Goal: Transaction & Acquisition: Purchase product/service

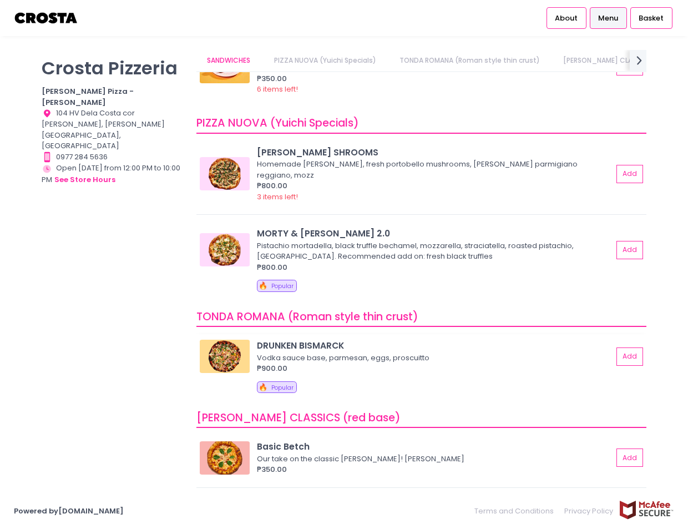
scroll to position [53, 0]
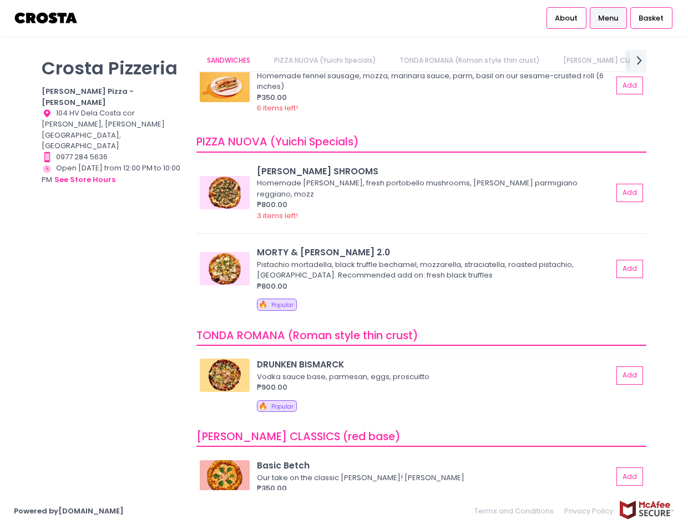
click at [240, 366] on img at bounding box center [225, 375] width 50 height 33
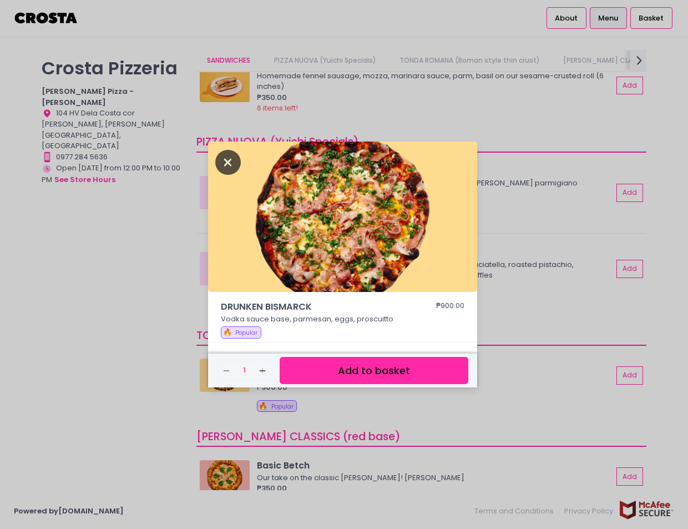
click at [226, 168] on icon "Close" at bounding box center [228, 162] width 26 height 25
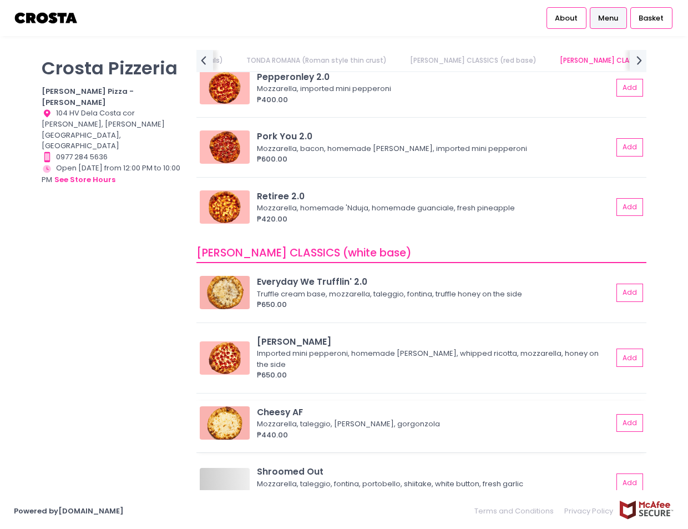
scroll to position [0, 0]
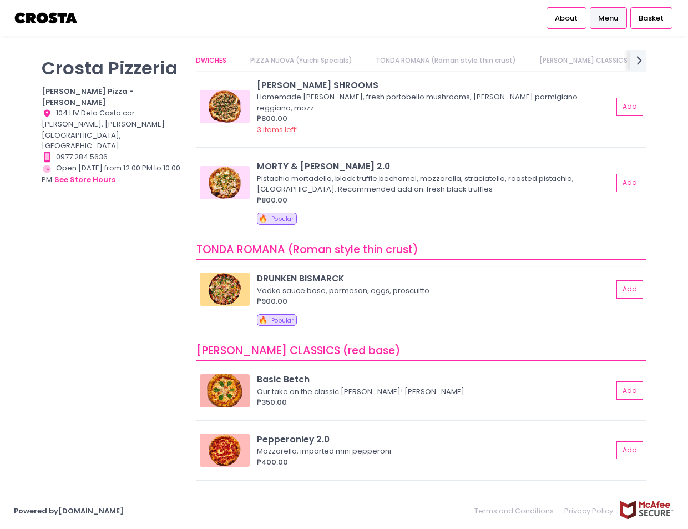
scroll to position [167, 0]
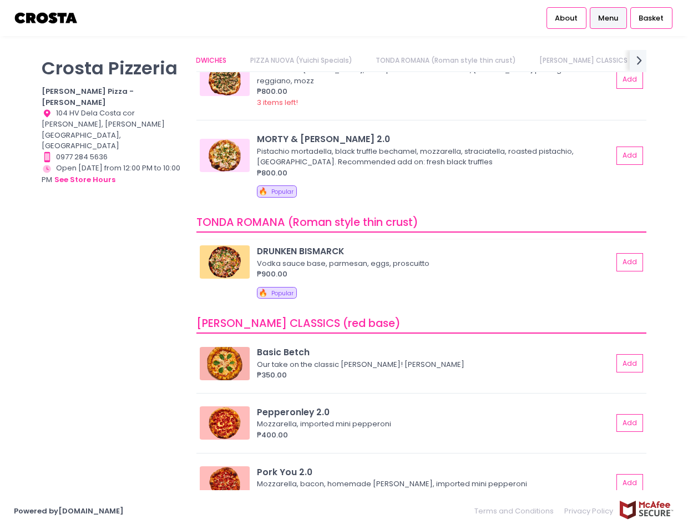
click at [623, 265] on div "DRUNKEN BISMARCK Vodka sauce base, parmesan, eggs, proscuitto ₱900.00 Add" at bounding box center [421, 262] width 443 height 34
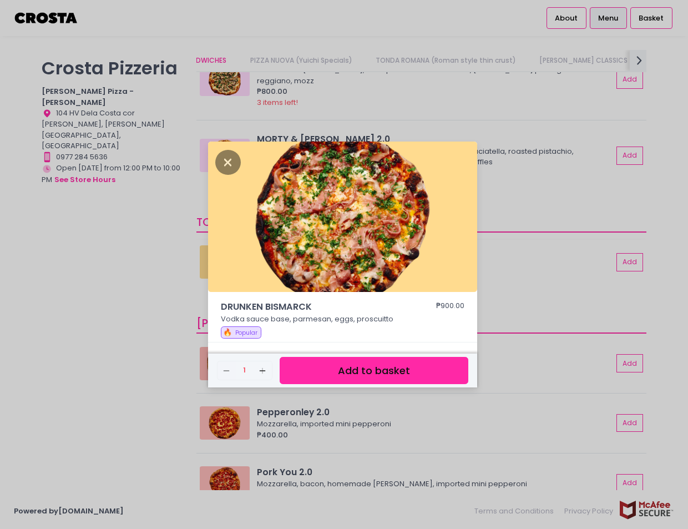
click at [622, 260] on div "DRUNKEN BISMARCK ₱900.00 Vodka sauce base, parmesan, eggs, proscuitto 🔥 Popular…" at bounding box center [344, 264] width 688 height 529
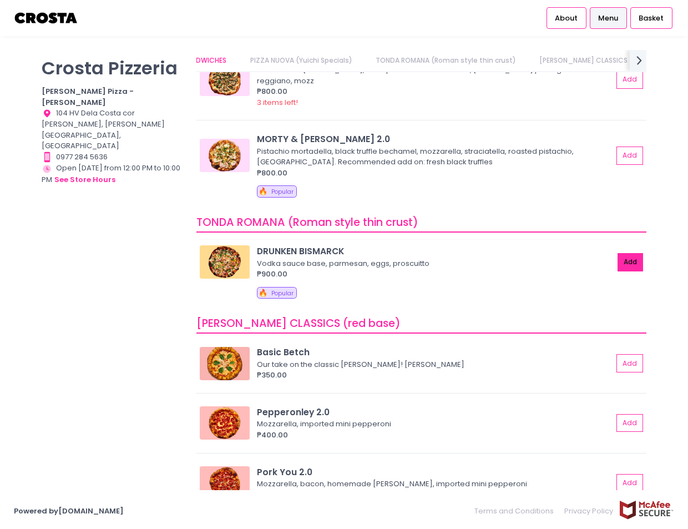
click at [626, 253] on button "Add" at bounding box center [631, 262] width 26 height 18
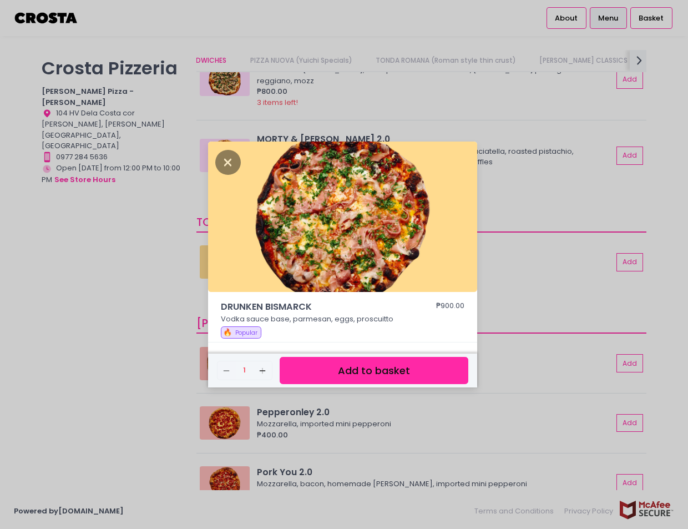
click at [337, 367] on button "Add to basket" at bounding box center [374, 370] width 189 height 27
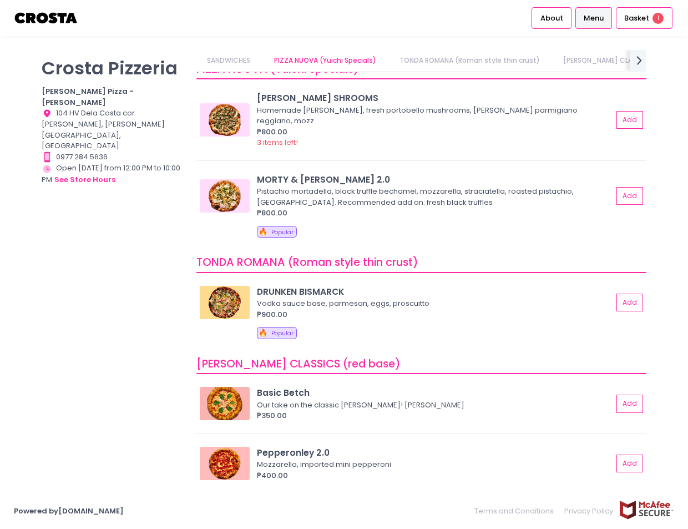
scroll to position [109, 0]
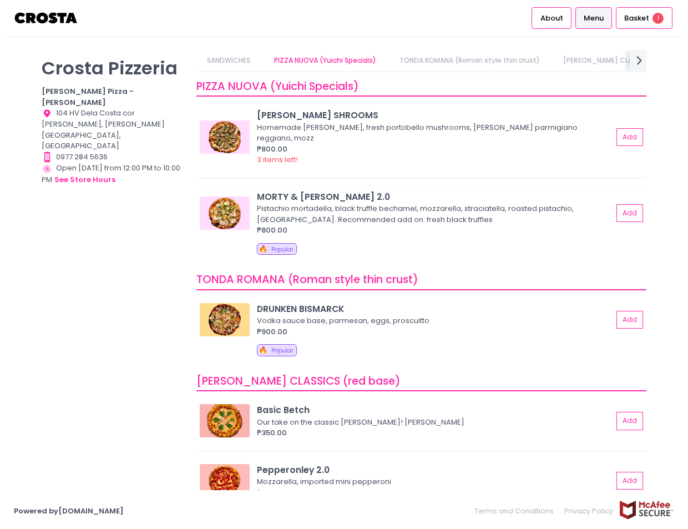
click at [285, 203] on div "Pistachio mortadella, black truffle bechamel, mozzarella, straciatella, roasted…" at bounding box center [433, 214] width 352 height 22
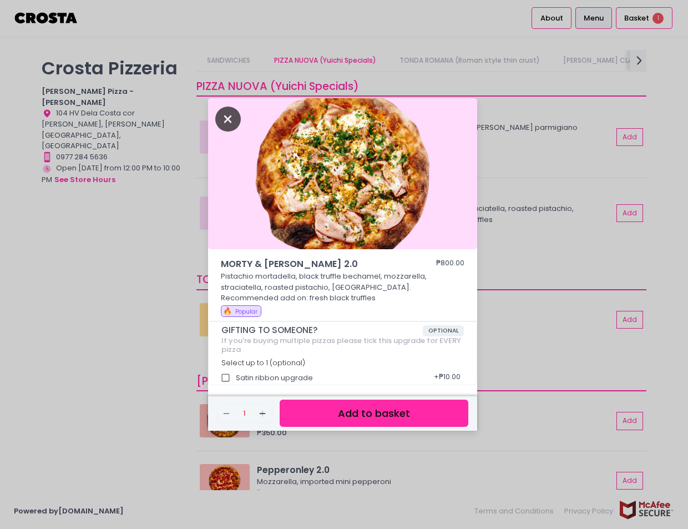
click at [228, 125] on icon "Close" at bounding box center [228, 119] width 26 height 25
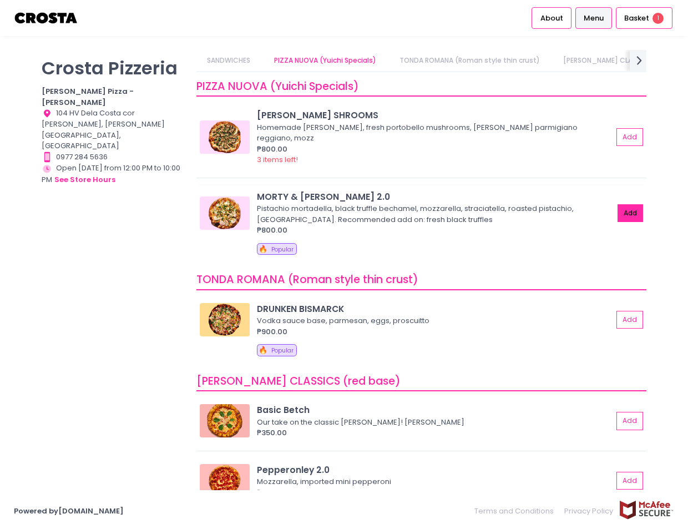
click at [618, 204] on button "Add" at bounding box center [631, 213] width 26 height 18
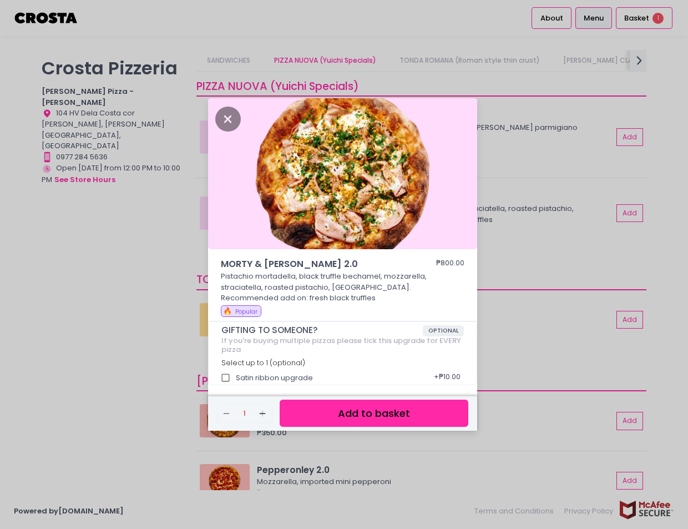
scroll to position [4, 0]
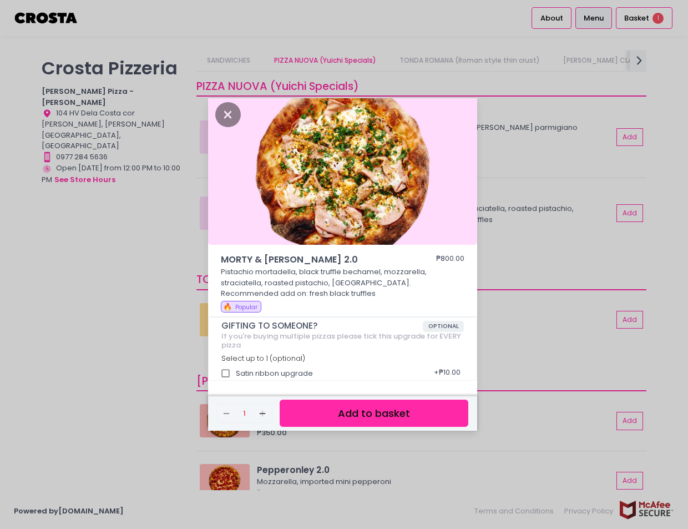
click at [351, 409] on button "Add to basket" at bounding box center [374, 413] width 189 height 27
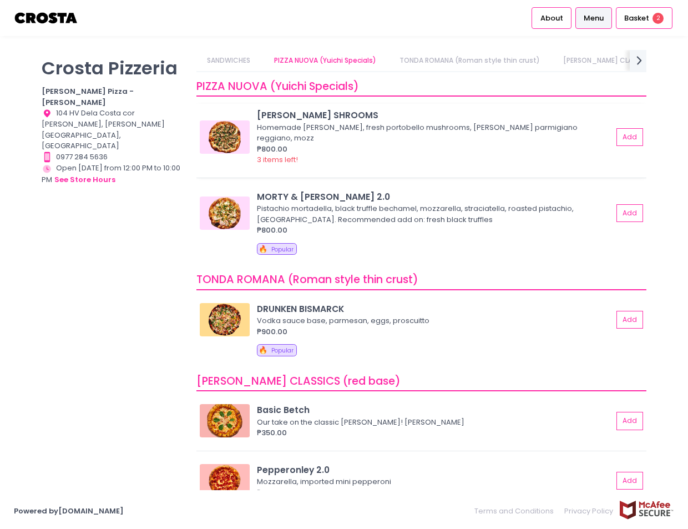
click at [234, 143] on img at bounding box center [225, 136] width 50 height 33
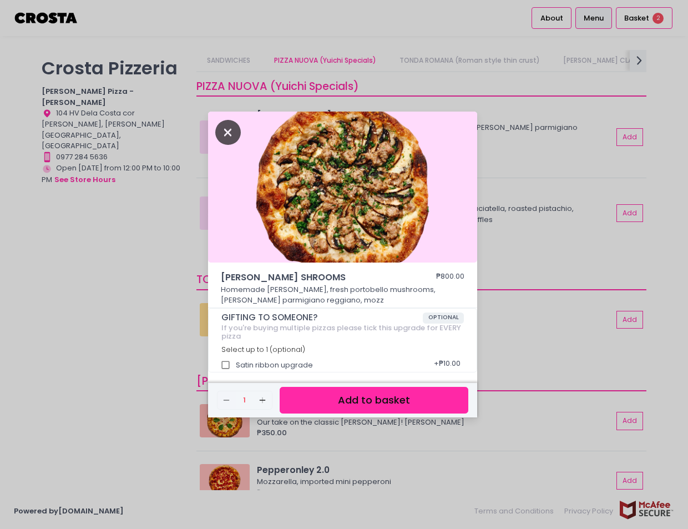
click at [228, 137] on icon "Close" at bounding box center [228, 132] width 26 height 25
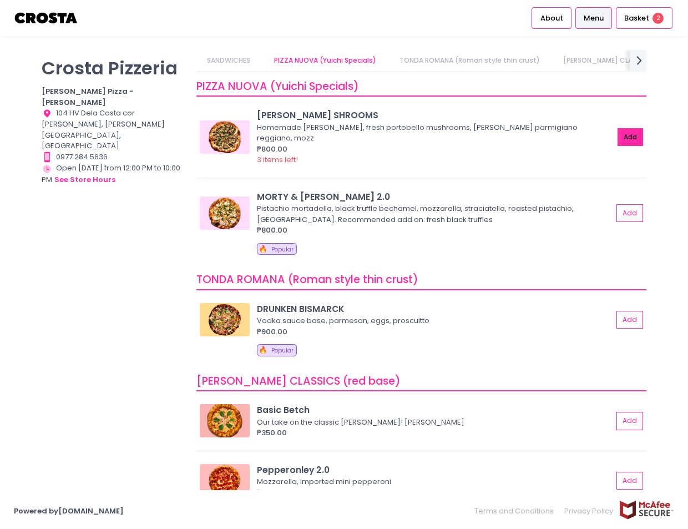
click at [622, 130] on button "Add" at bounding box center [631, 137] width 26 height 18
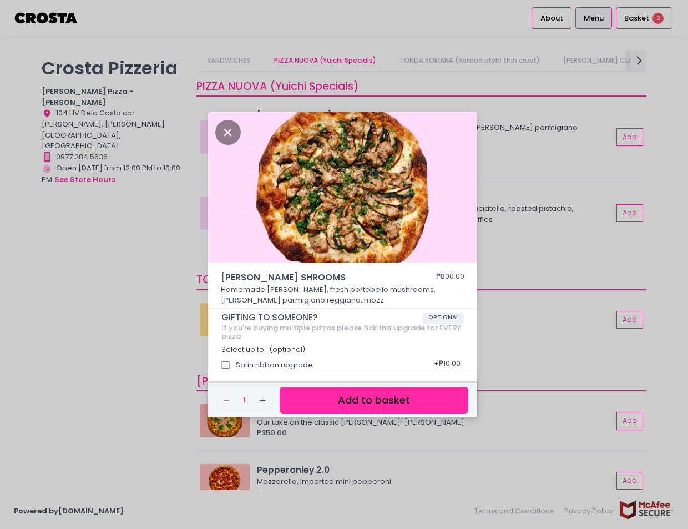
scroll to position [3, 0]
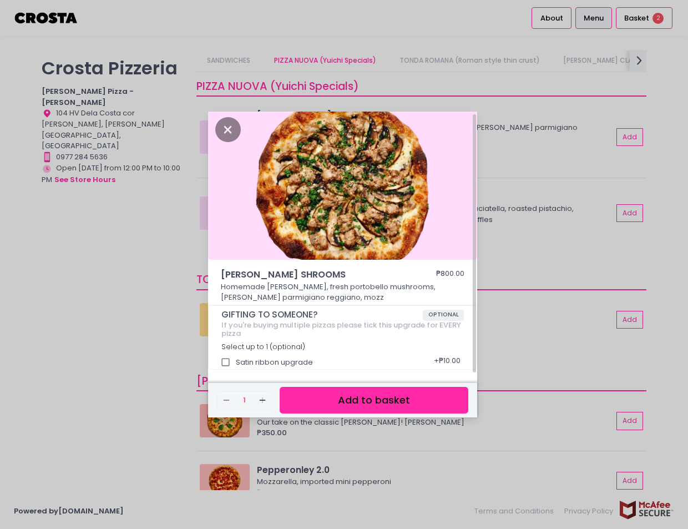
click at [315, 396] on button "Add to basket" at bounding box center [374, 400] width 189 height 27
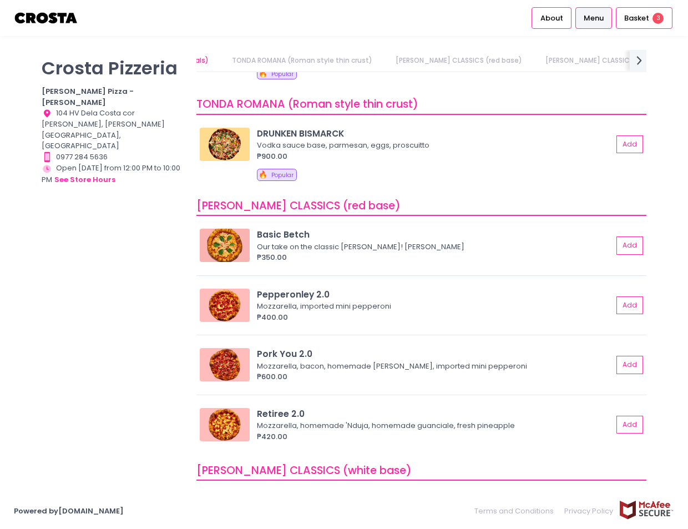
scroll to position [386, 0]
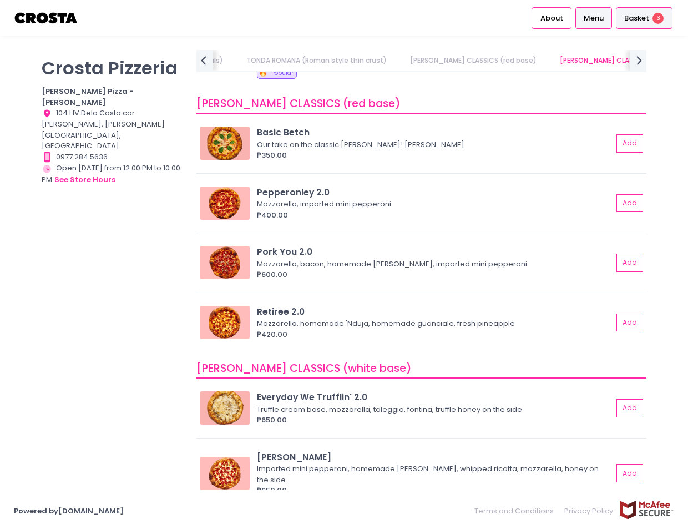
click at [637, 22] on span "Basket" at bounding box center [636, 18] width 25 height 11
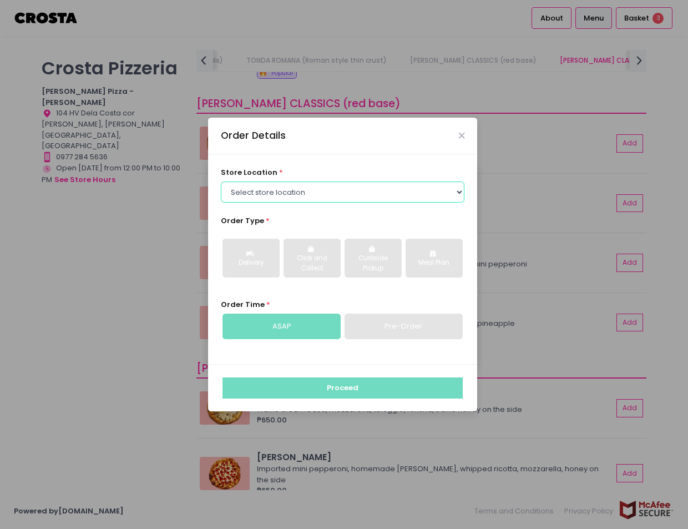
click at [304, 185] on select "Select store location Crosta Pizza - Salcedo Crosta Pizza - San Juan" at bounding box center [343, 192] width 244 height 21
select select "5fabb2e53664a8677beaeb89"
click at [221, 182] on select "Select store location Crosta Pizza - Salcedo Crosta Pizza - San Juan" at bounding box center [343, 192] width 244 height 21
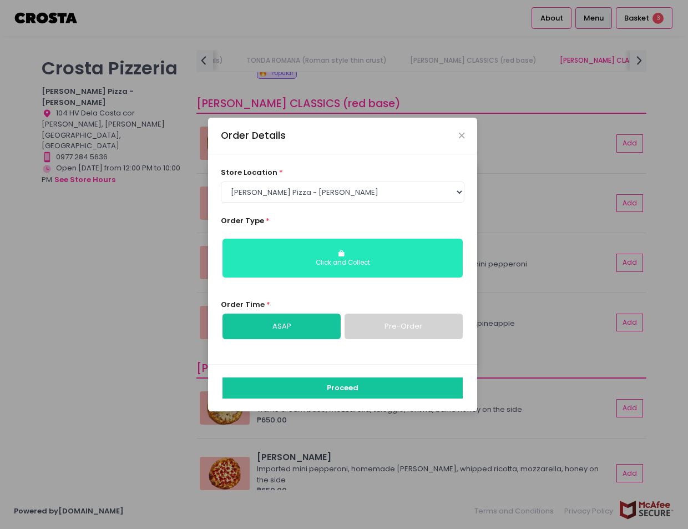
click at [309, 259] on div "Click and Collect" at bounding box center [342, 263] width 225 height 10
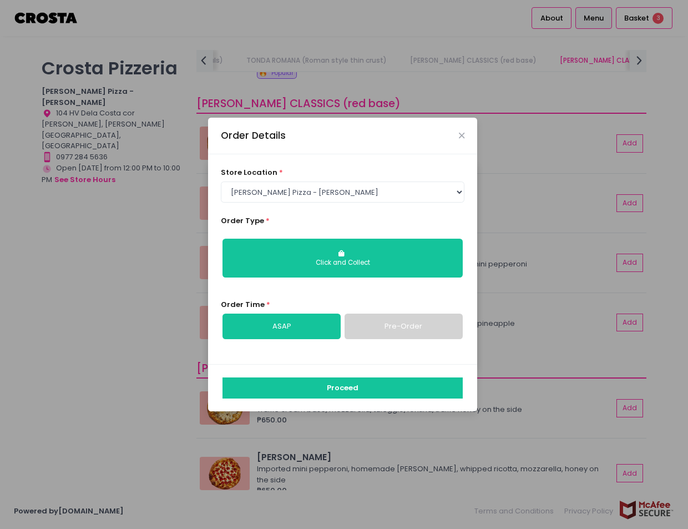
click at [298, 329] on link "ASAP" at bounding box center [282, 327] width 118 height 26
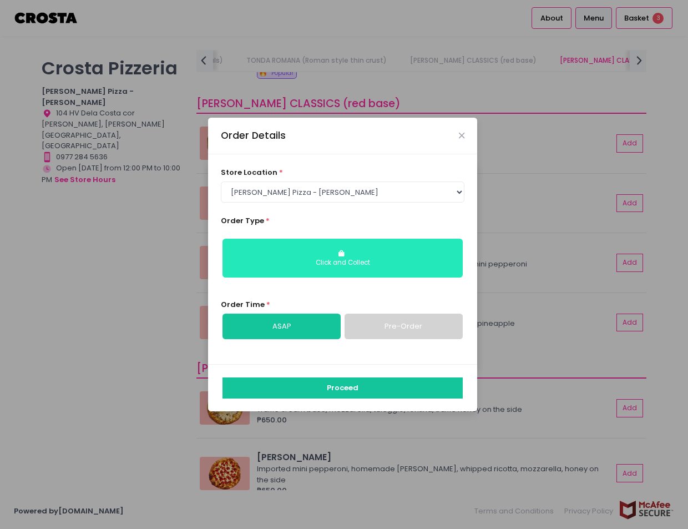
click at [326, 267] on div "Click and Collect" at bounding box center [342, 263] width 225 height 10
click at [337, 258] on button "Click and Collect" at bounding box center [343, 258] width 240 height 39
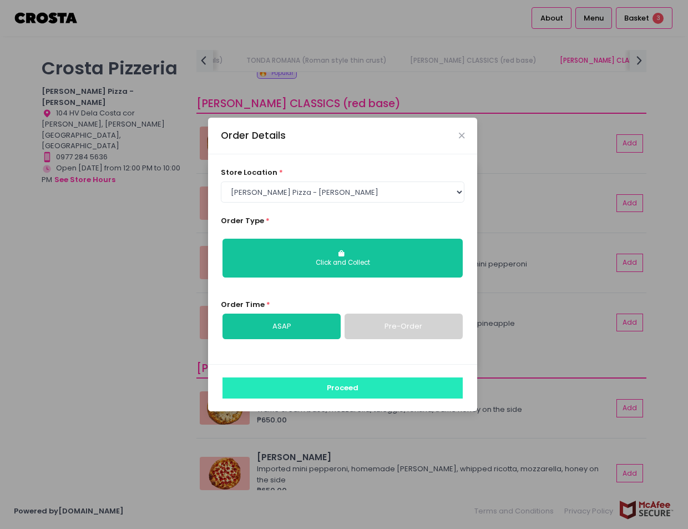
click at [340, 386] on button "Proceed" at bounding box center [343, 387] width 240 height 21
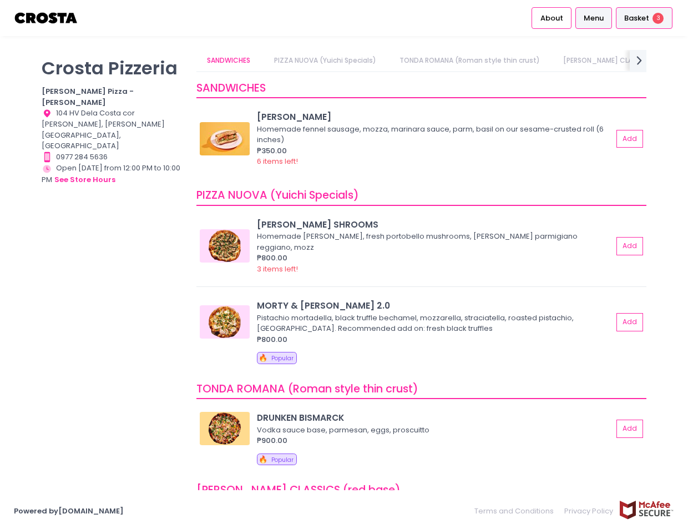
click at [657, 22] on span "3" at bounding box center [658, 18] width 11 height 11
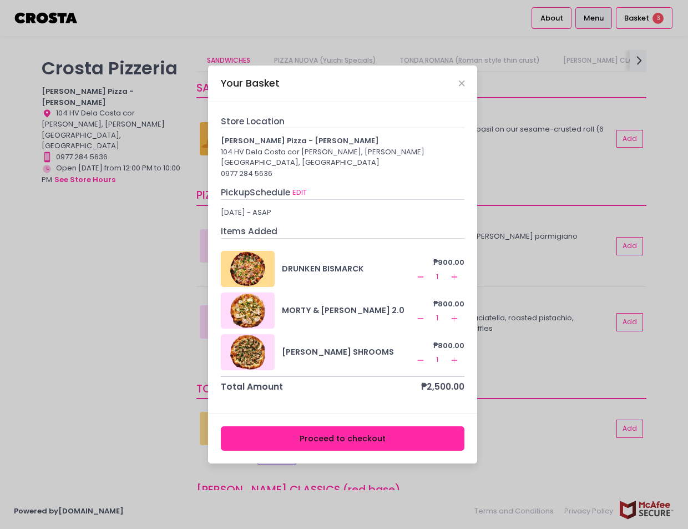
click at [331, 436] on button "Proceed to checkout" at bounding box center [343, 438] width 244 height 25
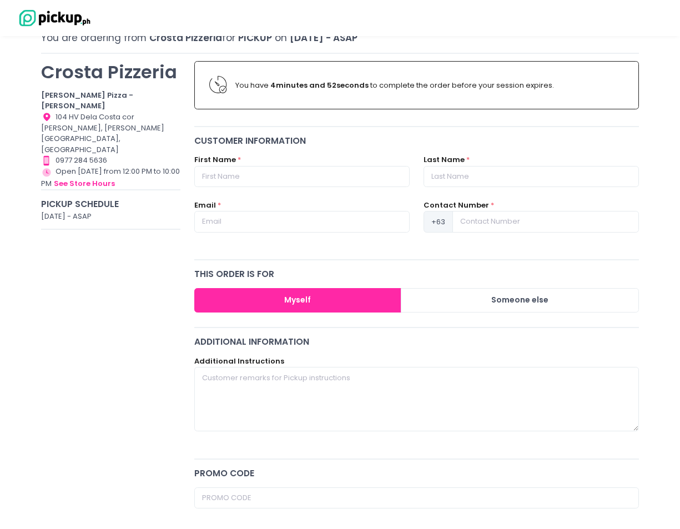
scroll to position [46, 0]
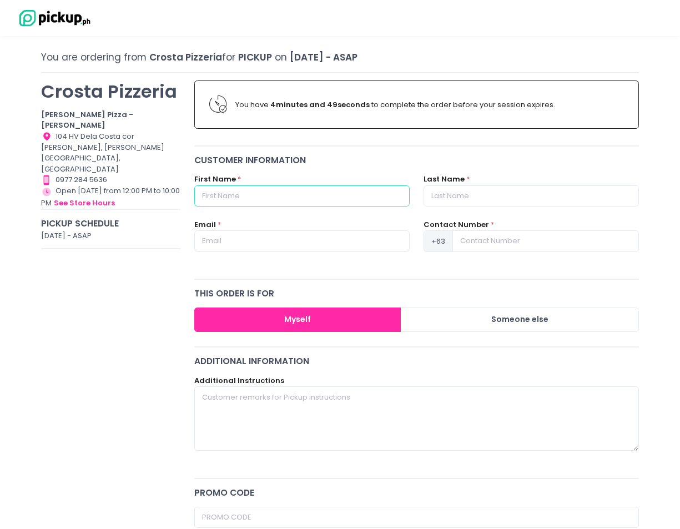
click at [270, 200] on input "text" at bounding box center [301, 195] width 215 height 21
type input "spike"
type input "moon"
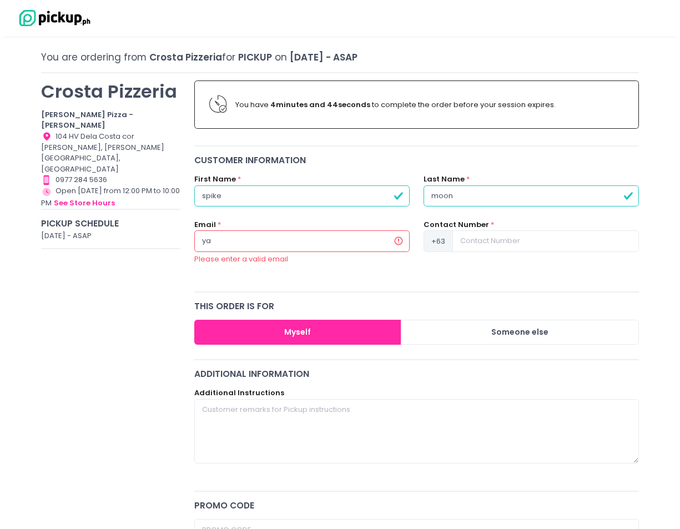
type input "y"
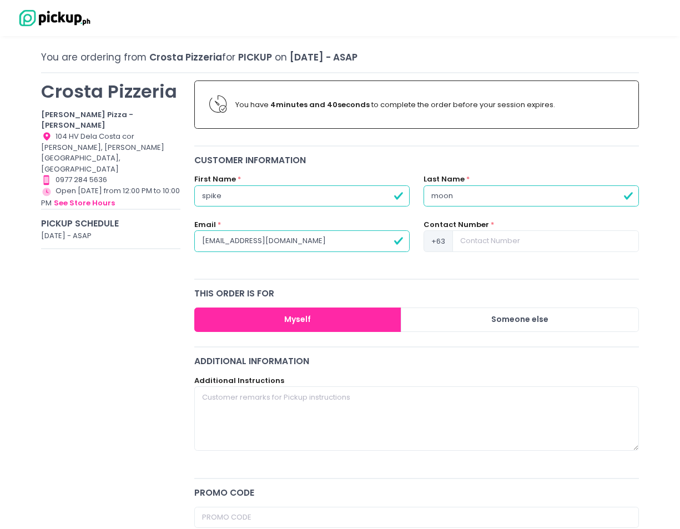
type input "[EMAIL_ADDRESS][DOMAIN_NAME]"
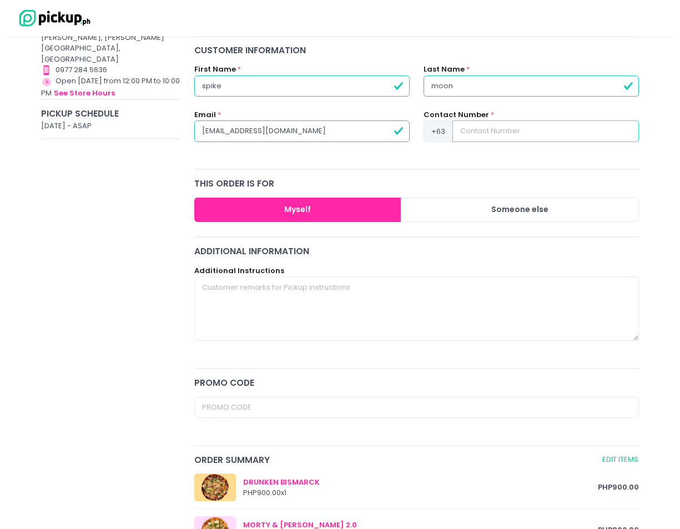
scroll to position [157, 0]
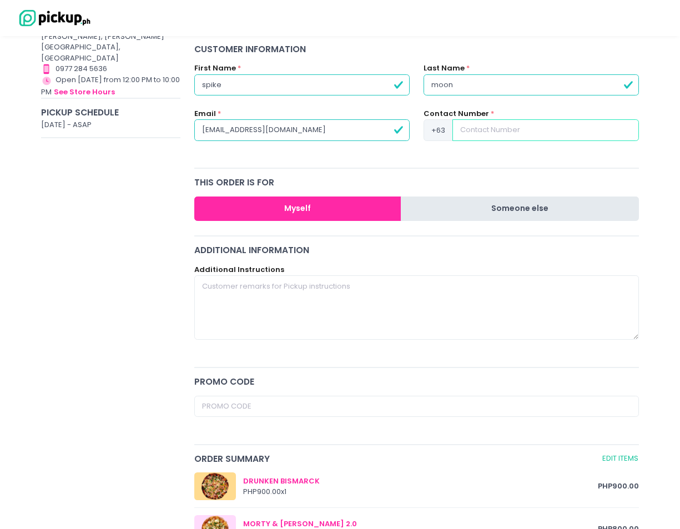
click at [463, 203] on button "Someone else" at bounding box center [520, 209] width 238 height 25
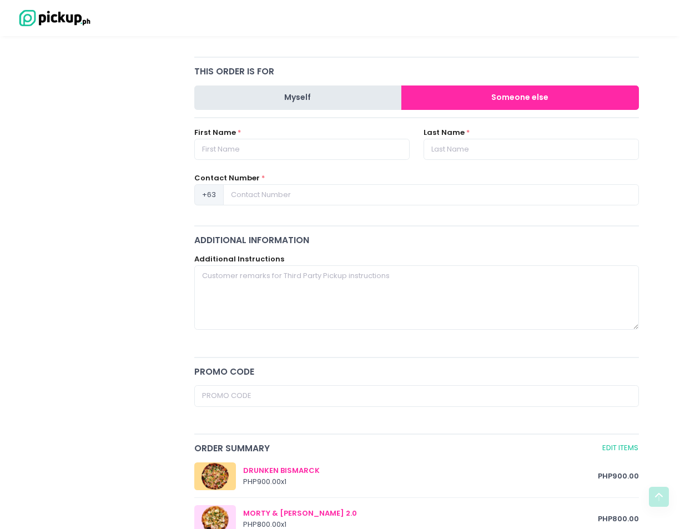
click at [297, 103] on button "Myself" at bounding box center [298, 97] width 208 height 25
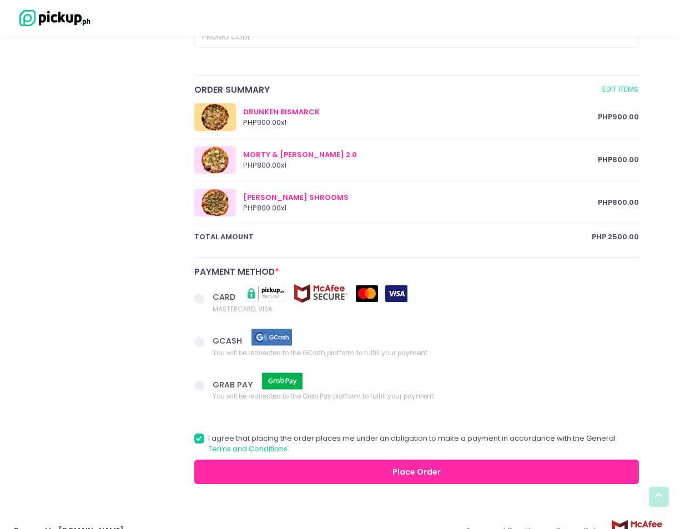
scroll to position [545, 0]
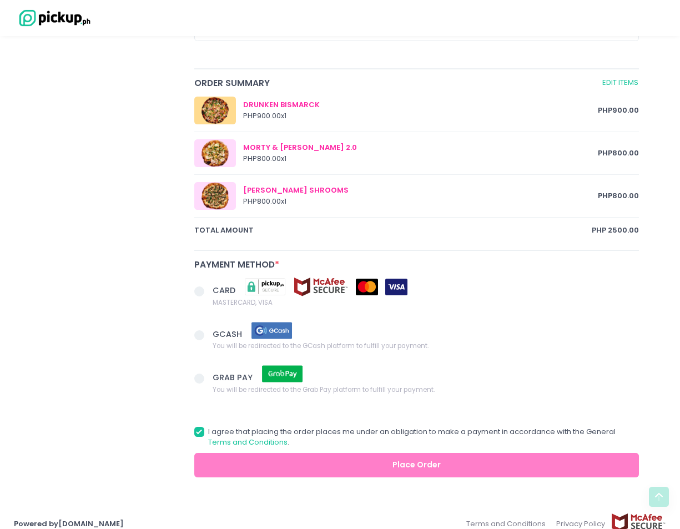
click at [204, 324] on label "GCASH You will be redirected to the GCash platform to fulfill your payment." at bounding box center [416, 336] width 445 height 31
click at [208, 330] on input "GCASH You will be redirected to the GCash platform to fulfill your payment." at bounding box center [211, 333] width 7 height 7
click at [198, 336] on span at bounding box center [199, 335] width 10 height 10
click at [208, 336] on input "GCASH You will be redirected to the GCash platform to fulfill your payment." at bounding box center [211, 333] width 7 height 7
radio input "true"
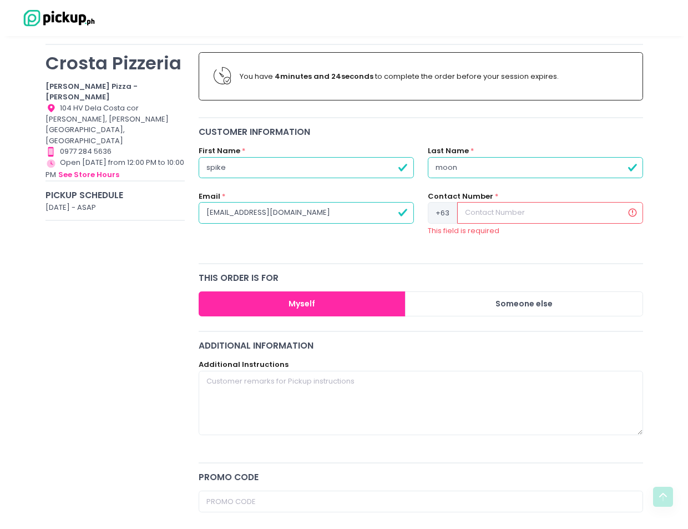
scroll to position [0, 0]
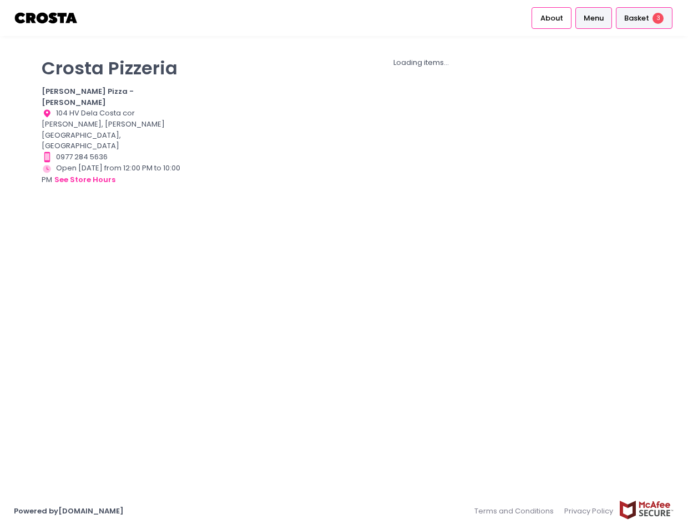
click at [624, 18] on div "Basket 3" at bounding box center [644, 18] width 57 height 22
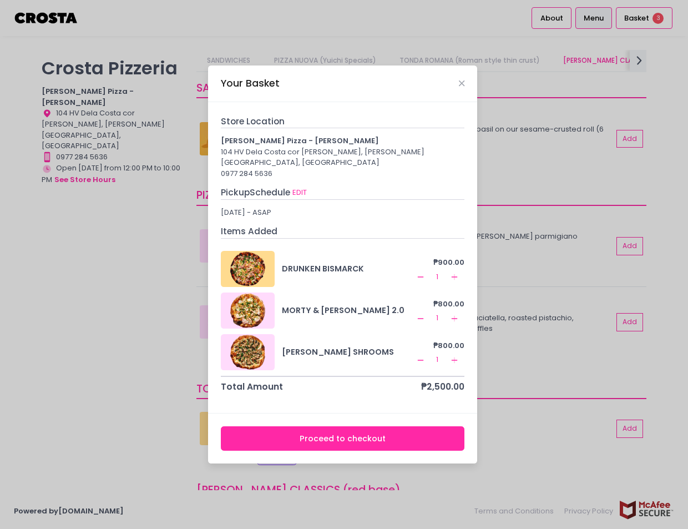
scroll to position [0, 24]
click at [302, 188] on button "EDIT" at bounding box center [300, 193] width 16 height 12
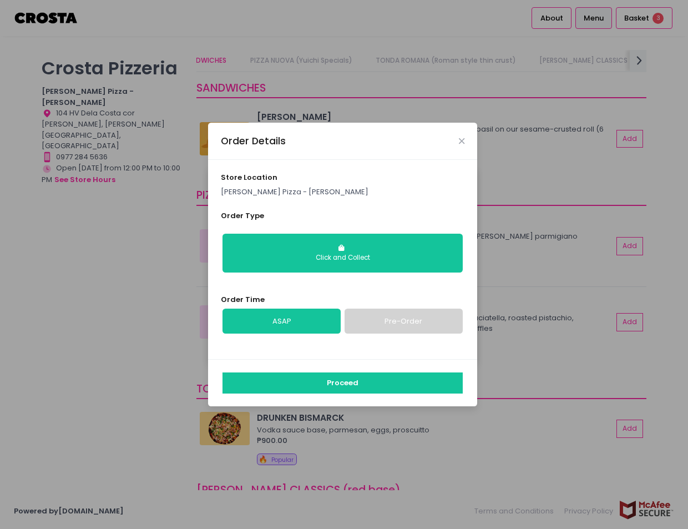
click at [364, 325] on link "Pre-Order" at bounding box center [404, 322] width 118 height 26
select select "2025-09-06"
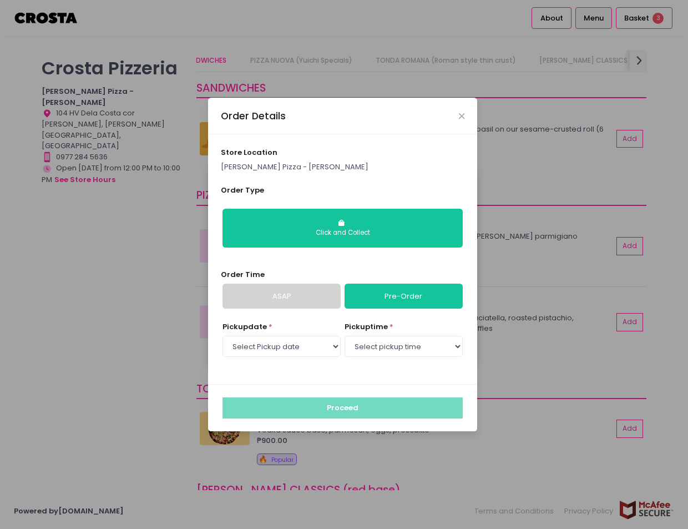
click at [311, 285] on link "ASAP" at bounding box center [282, 297] width 118 height 26
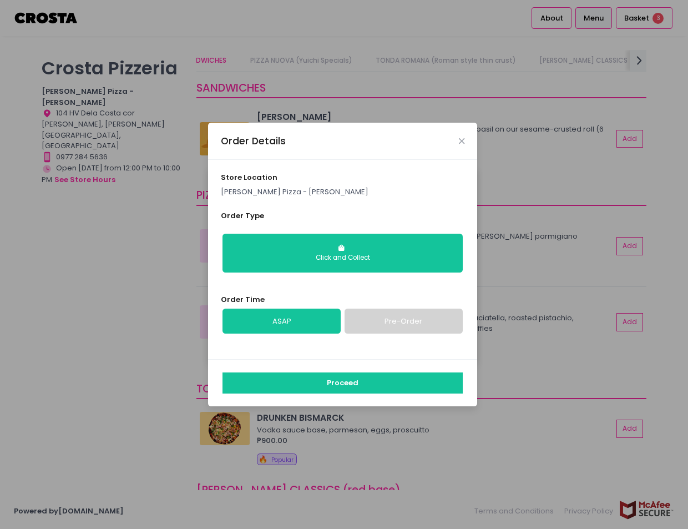
click at [357, 319] on link "Pre-Order" at bounding box center [404, 322] width 118 height 26
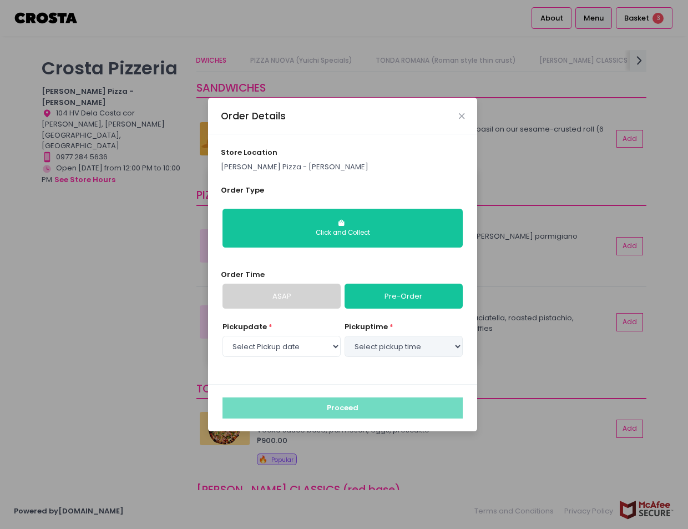
select select "2025-09-06"
click at [316, 347] on select "Select Pickup date Saturday, Sep 6th Sunday, Sep 7th Monday, Sep 8th Tuesday, S…" at bounding box center [282, 346] width 118 height 21
click at [223, 336] on select "Select Pickup date Saturday, Sep 6th Sunday, Sep 7th Monday, Sep 8th Tuesday, S…" at bounding box center [282, 346] width 118 height 21
click at [390, 346] on select "Select pickup time 02:00 PM - 02:30 PM 02:30 PM - 03:00 PM 03:00 PM - 03:30 PM …" at bounding box center [404, 346] width 118 height 21
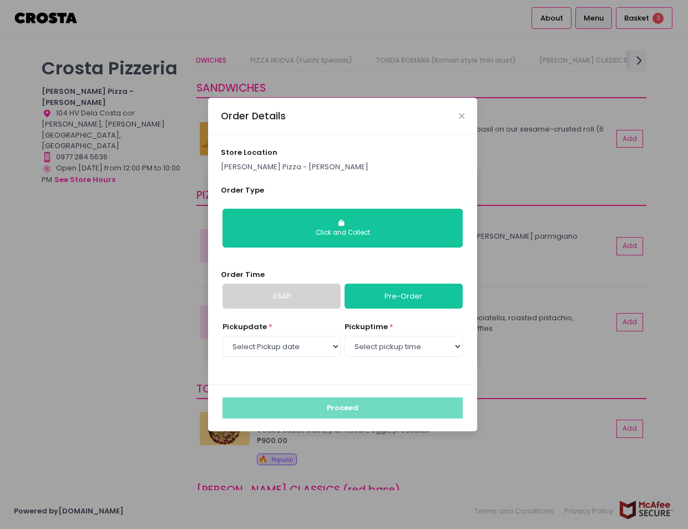
click at [319, 369] on div "Pickup date * Select Pickup date Saturday, Sep 6th Sunday, Sep 7th Monday, Sep …" at bounding box center [343, 346] width 244 height 50
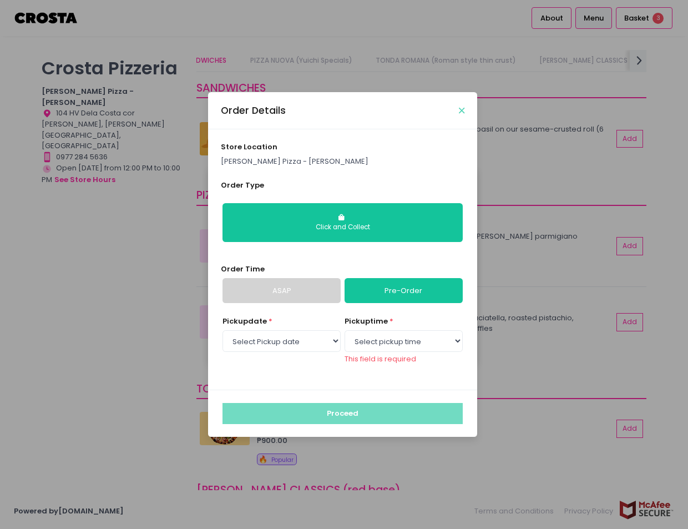
click at [459, 112] on icon "Close" at bounding box center [462, 111] width 6 height 8
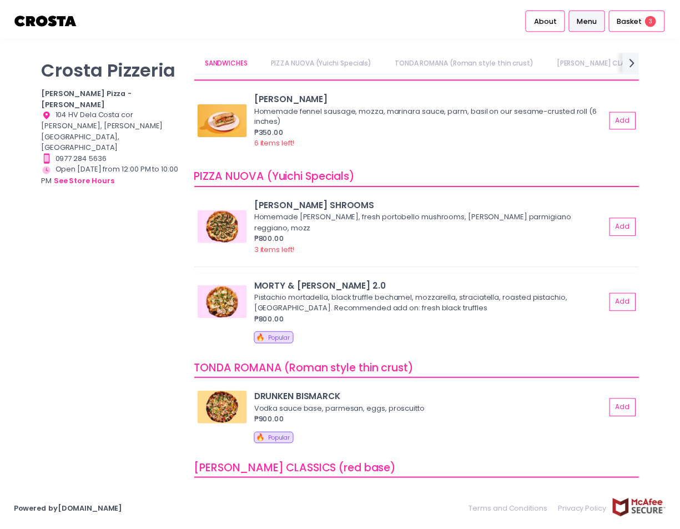
scroll to position [0, 0]
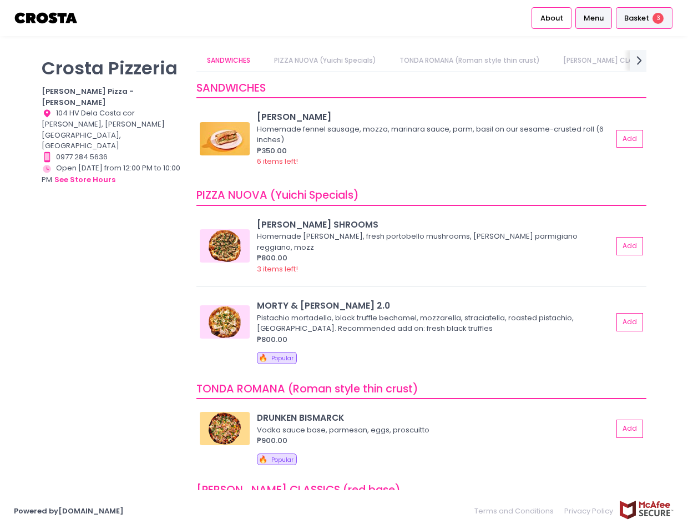
click at [637, 26] on div "Basket 3" at bounding box center [644, 18] width 57 height 22
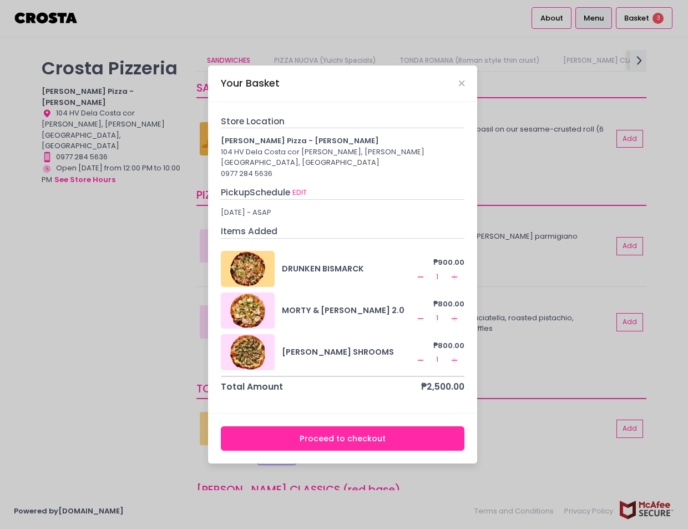
click at [350, 435] on button "Proceed to checkout" at bounding box center [343, 438] width 244 height 25
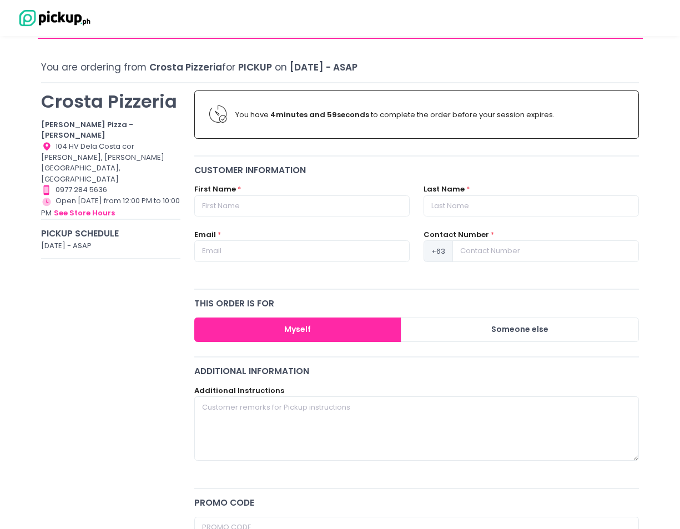
scroll to position [56, 0]
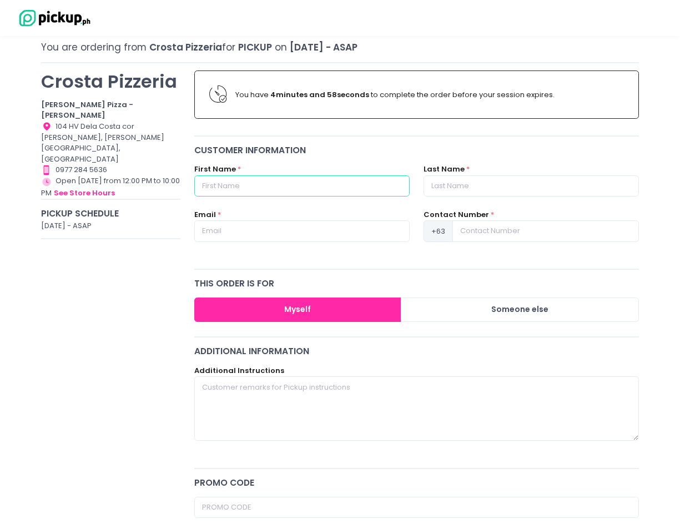
click at [324, 191] on input "text" at bounding box center [301, 185] width 215 height 21
type input "spike"
drag, startPoint x: 498, startPoint y: 179, endPoint x: 493, endPoint y: 186, distance: 8.8
click at [498, 179] on input "text" at bounding box center [531, 185] width 215 height 21
type input "moon"
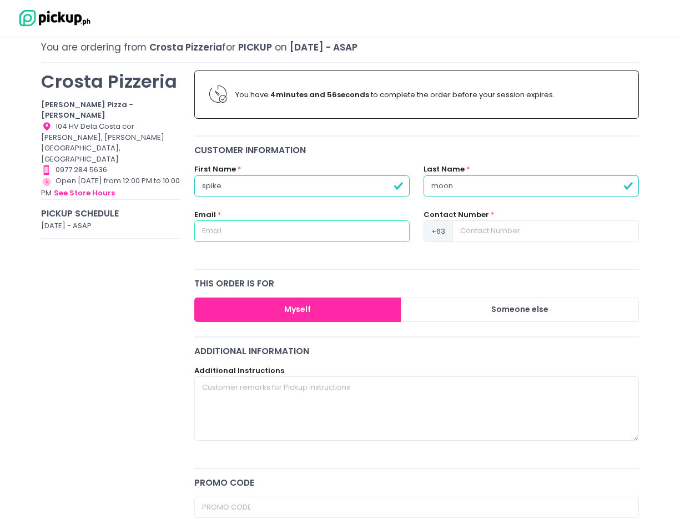
click at [289, 229] on input "text" at bounding box center [301, 230] width 215 height 21
type input "[EMAIL_ADDRESS][DOMAIN_NAME]"
click at [462, 280] on div "this order is for" at bounding box center [416, 283] width 445 height 13
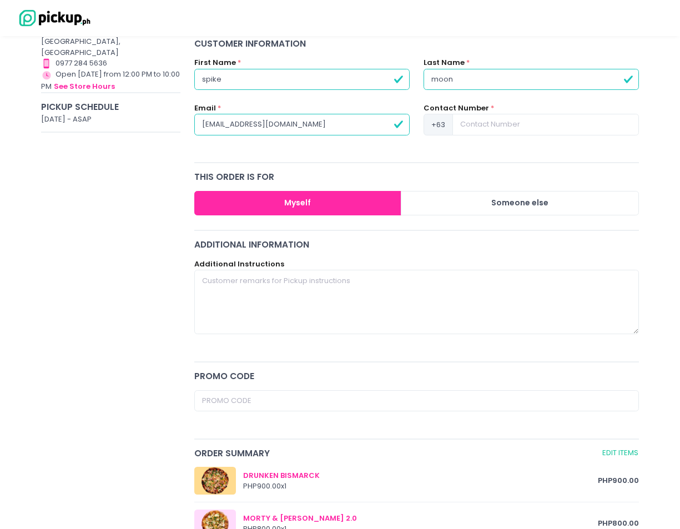
scroll to position [167, 0]
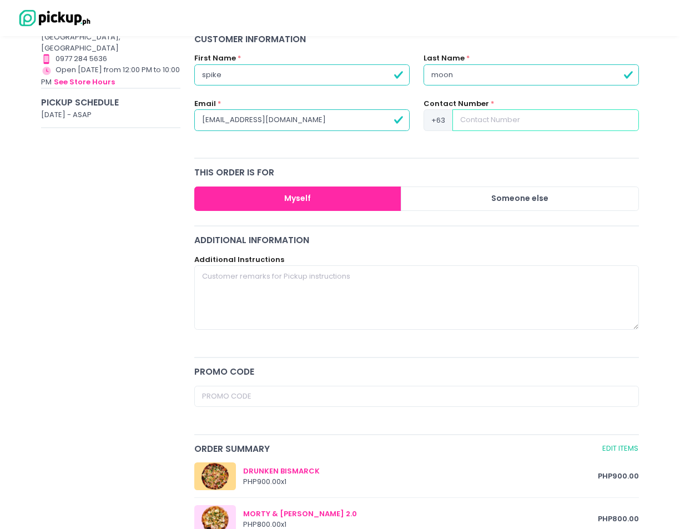
click at [492, 109] on input at bounding box center [545, 119] width 187 height 21
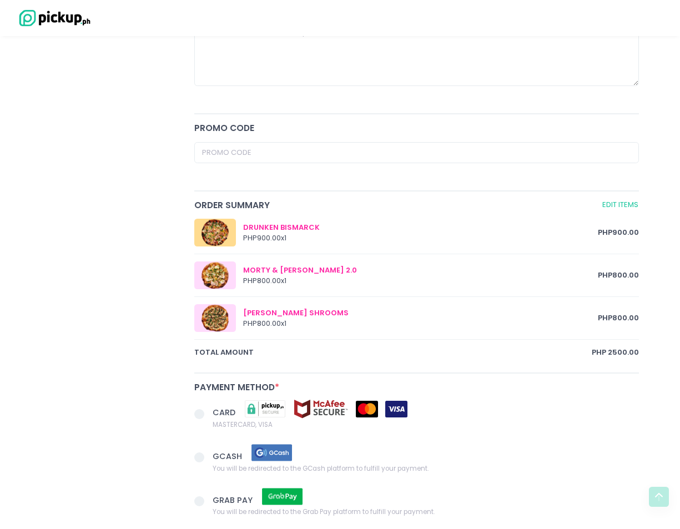
scroll to position [500, 0]
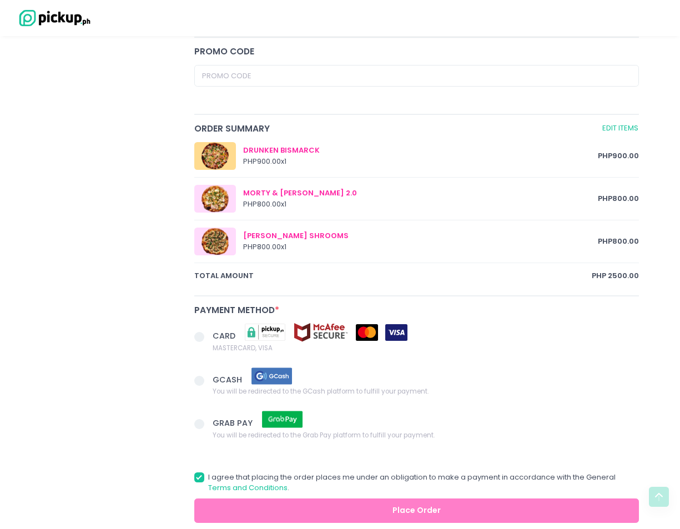
click at [195, 365] on div "CARD MASTERCARD, VISA GCASH You will be redirected to the GCash platform to ful…" at bounding box center [416, 389] width 459 height 131
click at [194, 380] on span at bounding box center [203, 382] width 19 height 16
click at [208, 380] on input "GCASH You will be redirected to the GCash platform to fulfill your payment." at bounding box center [211, 378] width 7 height 7
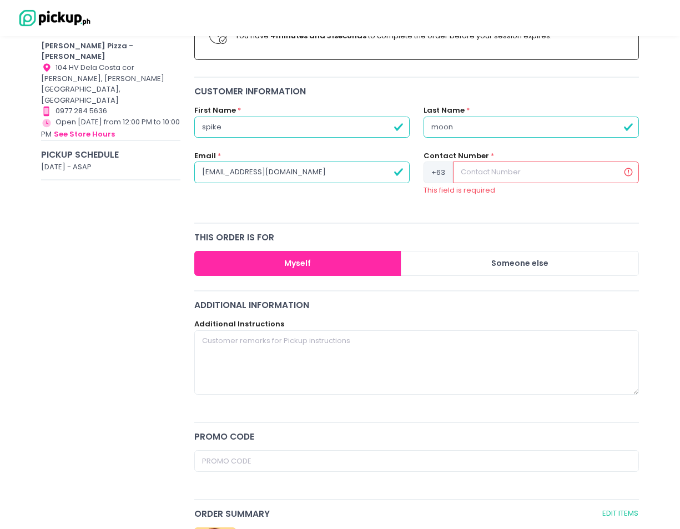
scroll to position [114, 0]
radio input "true"
click at [496, 172] on input at bounding box center [546, 172] width 186 height 21
type input "0"
radio input "true"
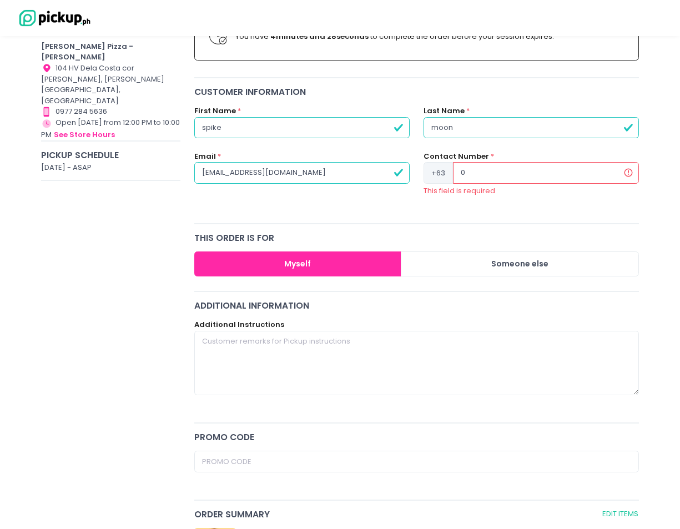
type input "09"
radio input "true"
type input "096"
radio input "true"
type input "0966"
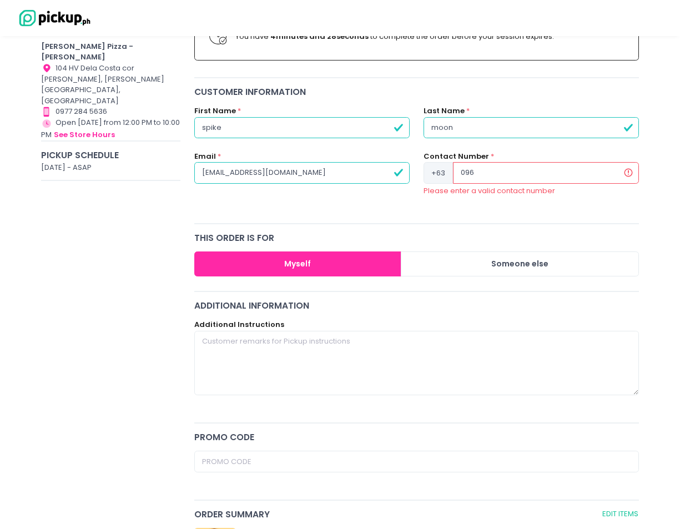
radio input "true"
type input "09667"
radio input "true"
type input "096679"
radio input "true"
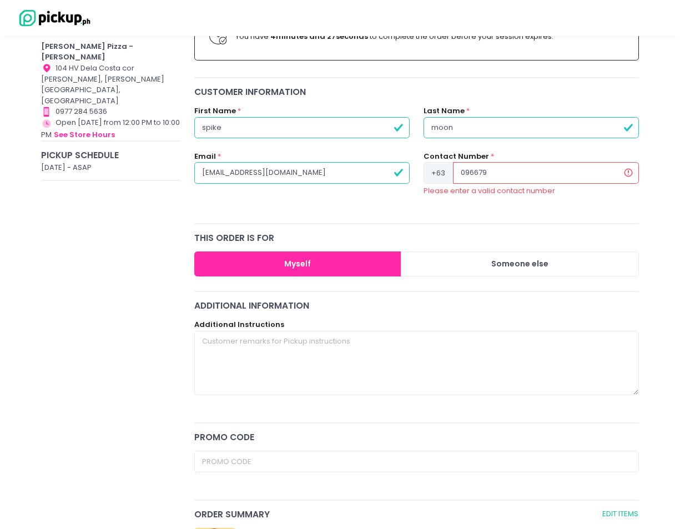
type input "0966793"
radio input "true"
type input "09667931"
radio input "true"
type input "096679312"
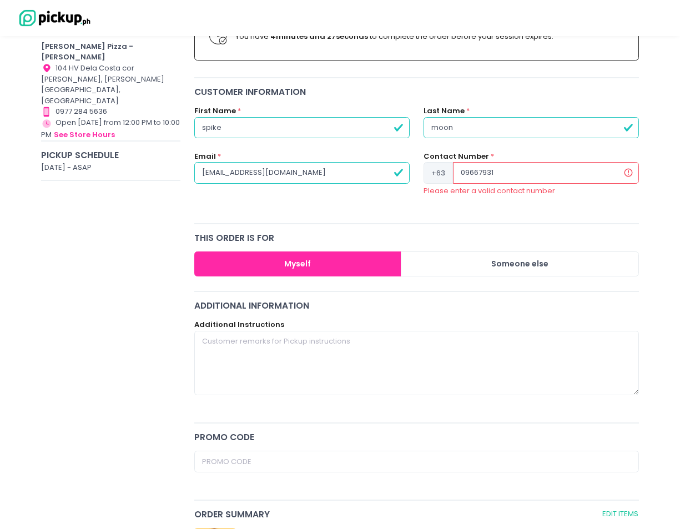
radio input "true"
type input "0966793123"
radio input "true"
type input "09667931234"
radio input "true"
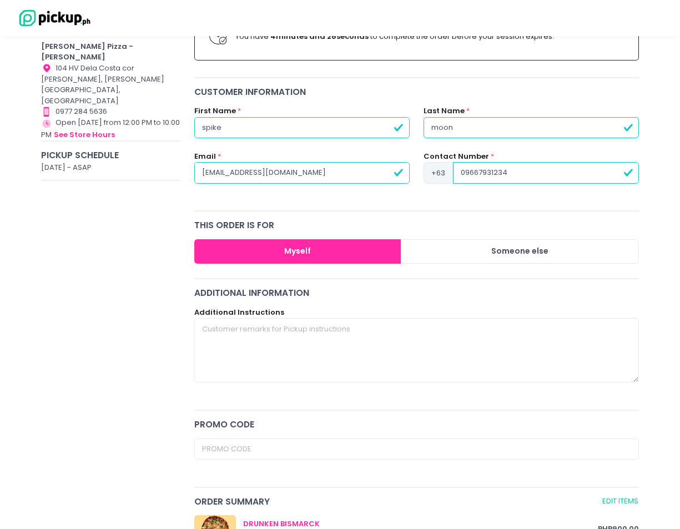
type input "09667931234"
click at [490, 191] on div "Contact Number * +63 09667931234" at bounding box center [530, 174] width 229 height 46
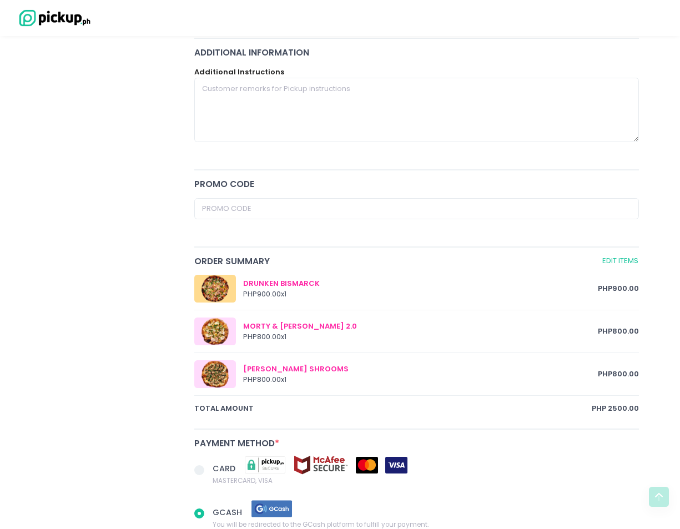
scroll to position [336, 0]
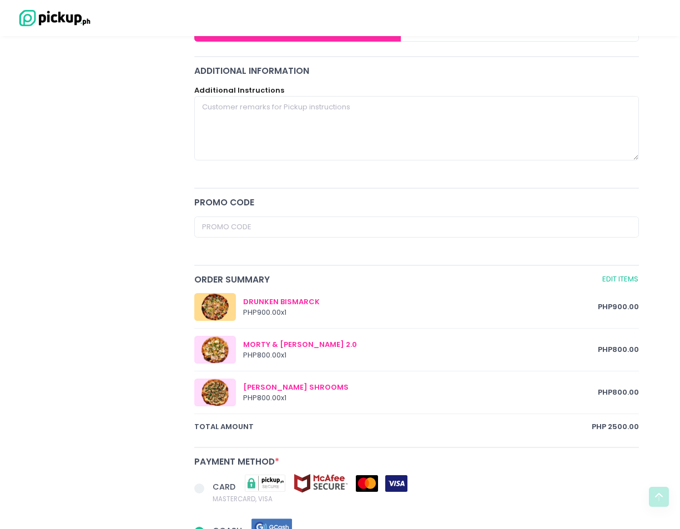
click at [299, 189] on div at bounding box center [416, 188] width 445 height 1
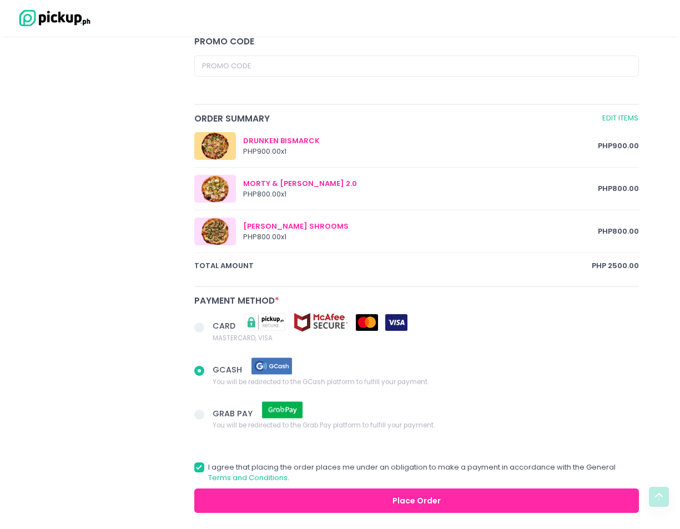
scroll to position [545, 0]
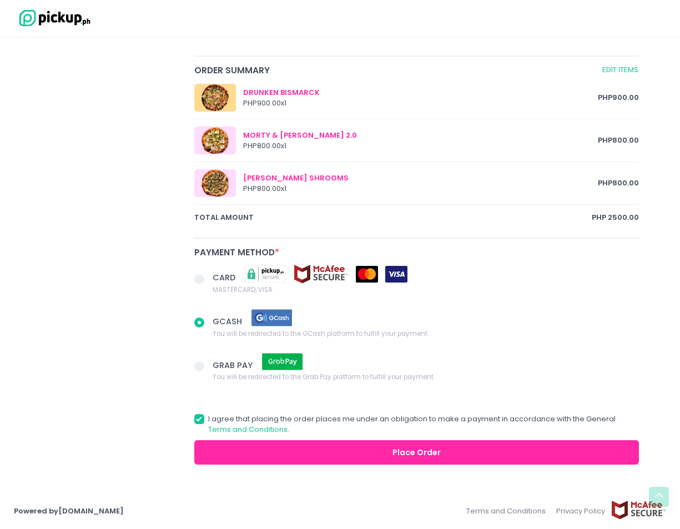
click at [408, 461] on button "Place Order" at bounding box center [416, 452] width 445 height 25
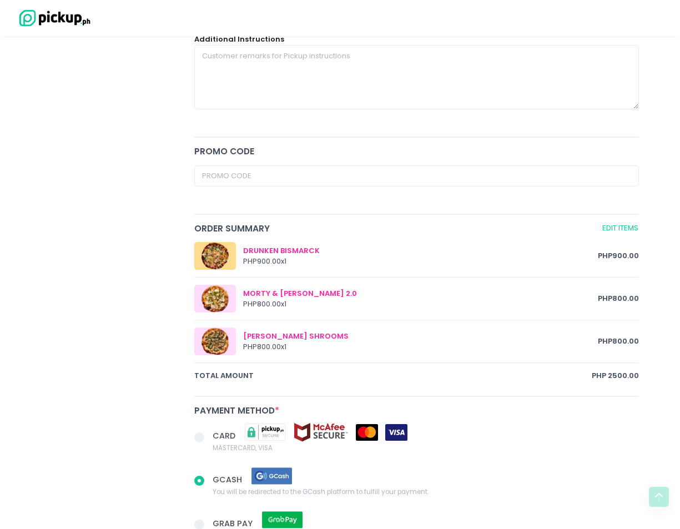
scroll to position [323, 0]
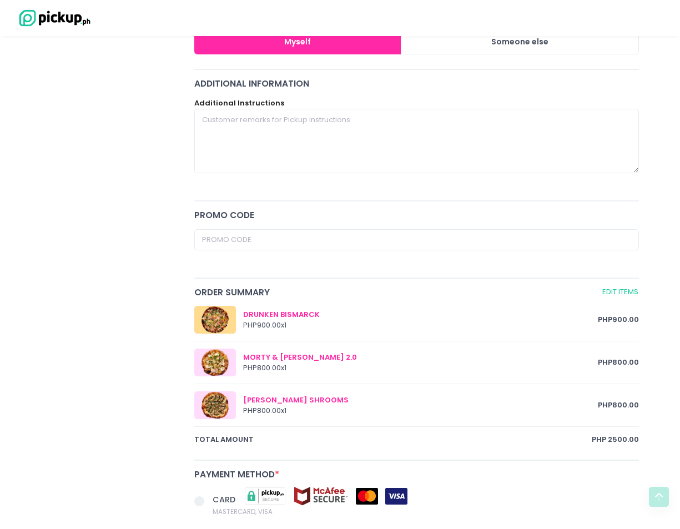
radio input "true"
type input "9667931234"
radio input "true"
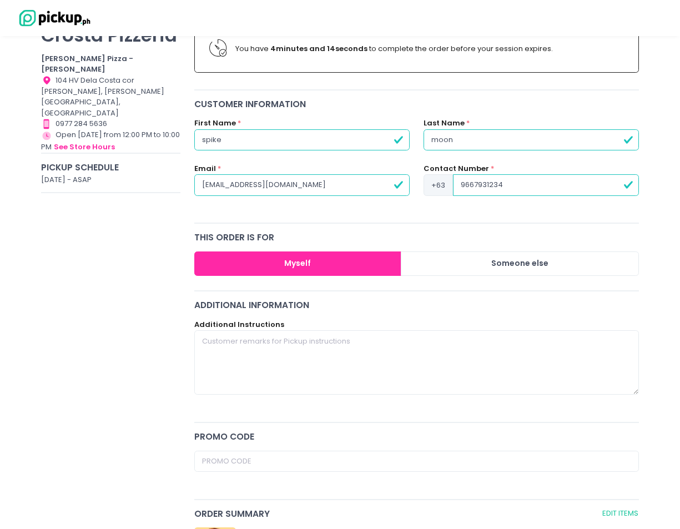
scroll to position [101, 0]
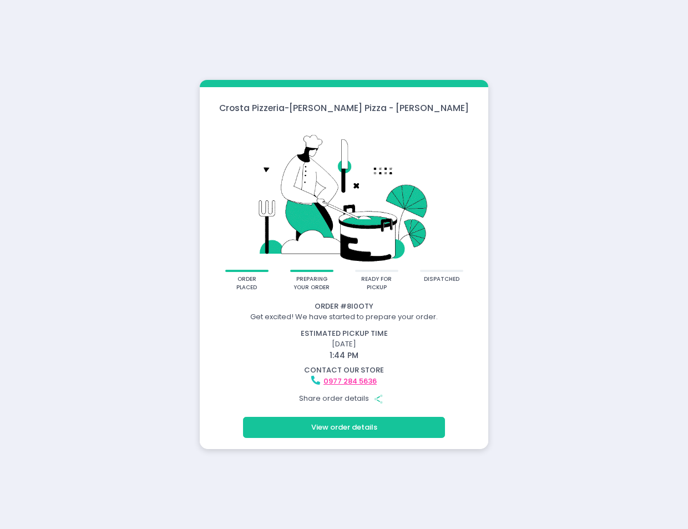
drag, startPoint x: 503, startPoint y: 281, endPoint x: 526, endPoint y: 166, distance: 117.7
click at [503, 280] on div "[PERSON_NAME] Pizzeria - [PERSON_NAME] Pizza - [PERSON_NAME] order placed prepa…" at bounding box center [344, 264] width 688 height 529
click at [364, 431] on button "View order details" at bounding box center [344, 427] width 202 height 21
